Goal: Information Seeking & Learning: Find specific fact

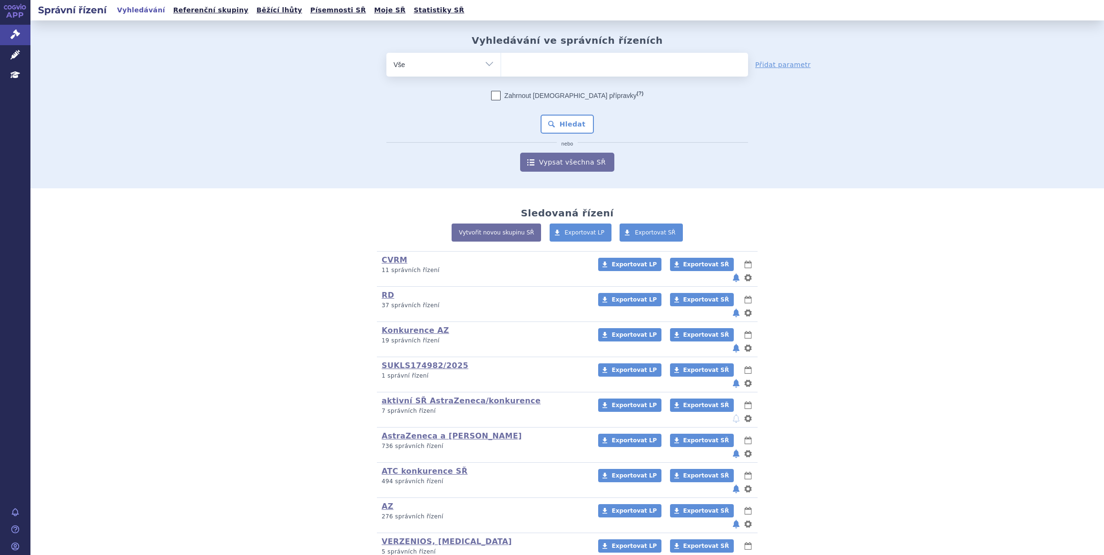
click at [538, 71] on ul at bounding box center [624, 63] width 247 height 20
click at [501, 71] on select at bounding box center [501, 64] width 0 height 24
click at [14, 52] on icon at bounding box center [15, 55] width 10 height 10
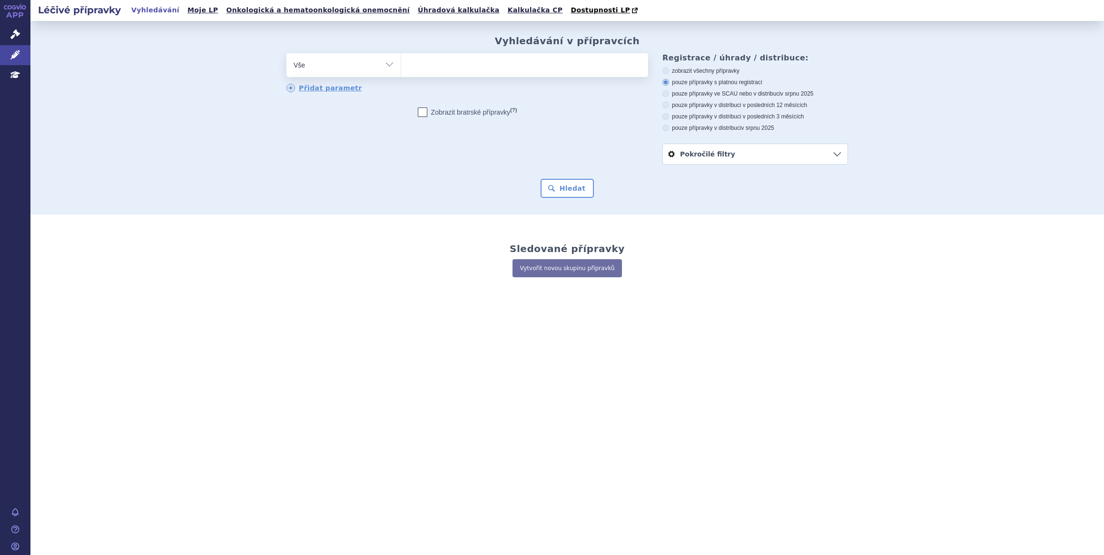
click at [519, 64] on ul at bounding box center [524, 63] width 247 height 20
click at [401, 64] on select at bounding box center [401, 65] width 0 height 24
type input "im"
type input "imfin"
type input "imfinz"
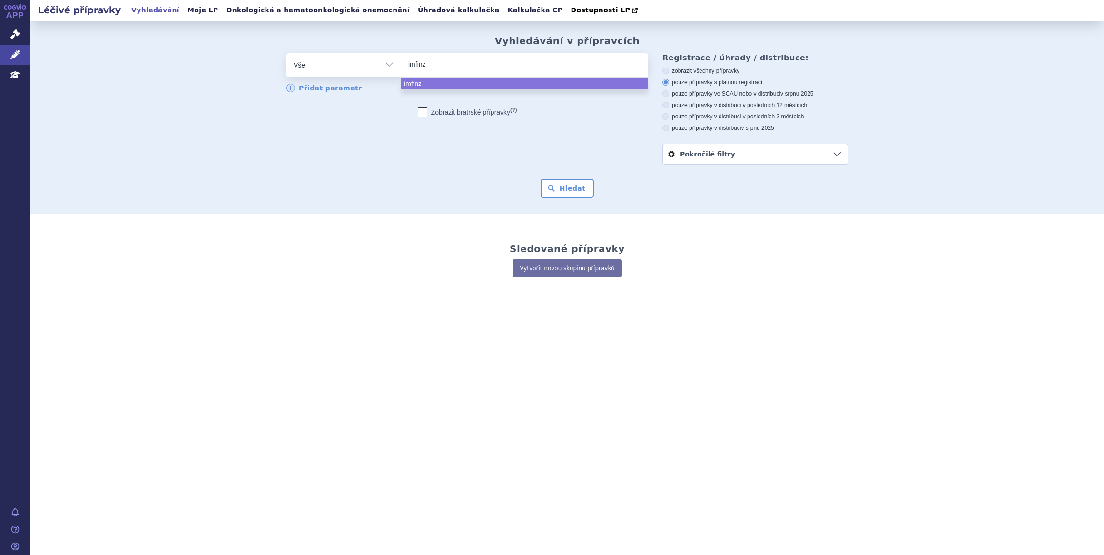
type input "[MEDICAL_DATA]"
select select "[MEDICAL_DATA]"
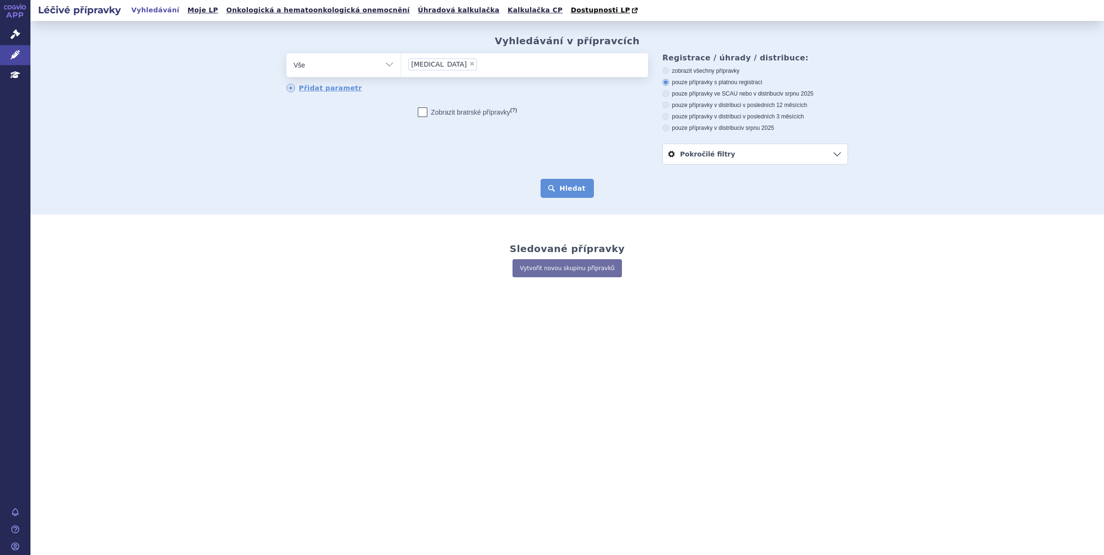
click at [575, 189] on button "Hledat" at bounding box center [568, 188] width 54 height 19
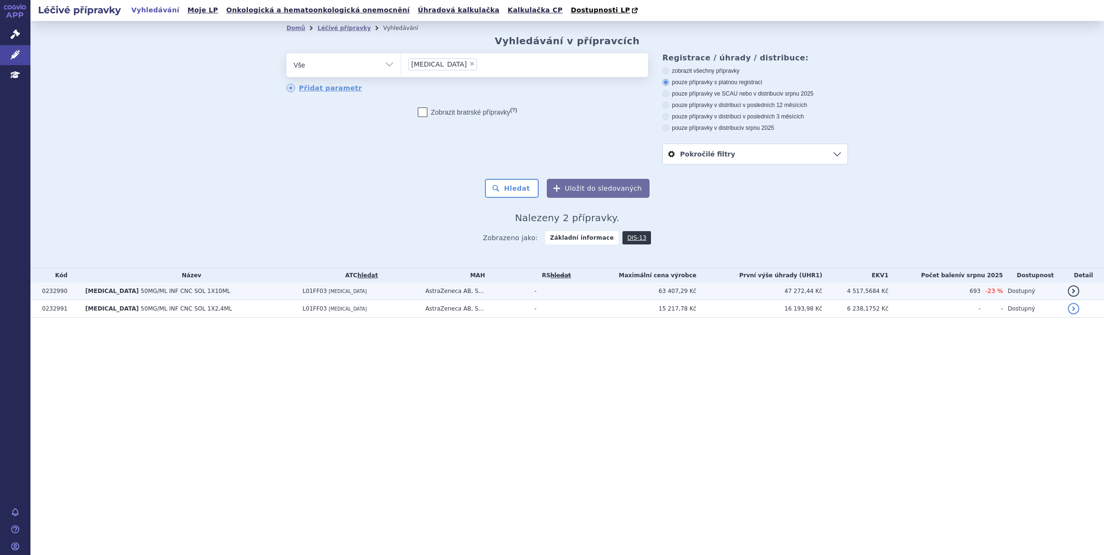
click at [460, 294] on td "AstraZeneca AB, S..." at bounding box center [475, 292] width 109 height 18
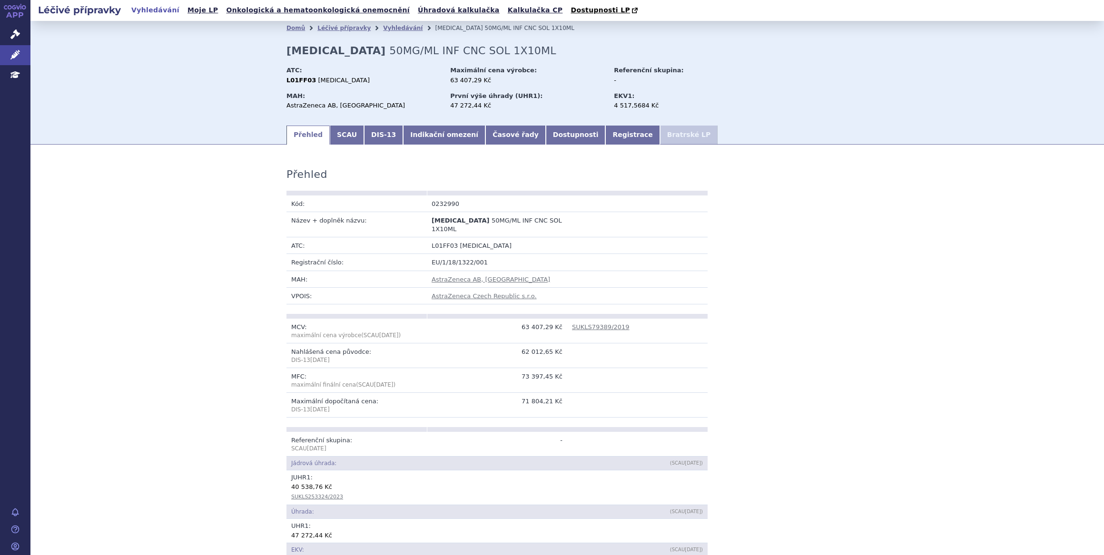
scroll to position [662, 0]
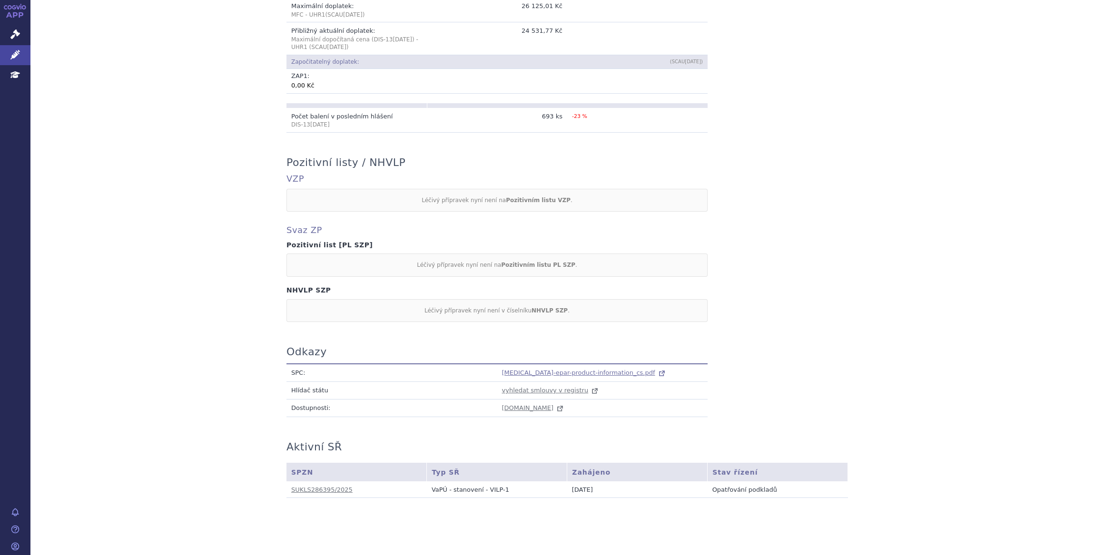
click at [535, 369] on span "imfinzi-epar-product-information_cs.pdf" at bounding box center [578, 372] width 153 height 7
